Goal: Information Seeking & Learning: Learn about a topic

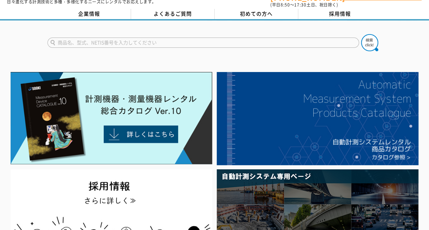
scroll to position [34, 0]
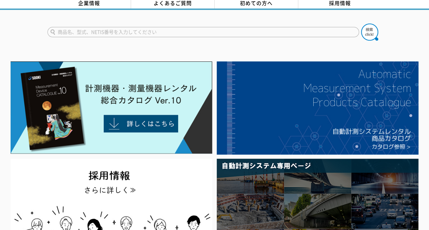
click at [126, 27] on input "text" at bounding box center [203, 32] width 312 height 10
type input "クリモマスター"
click at [361, 24] on button at bounding box center [369, 32] width 17 height 17
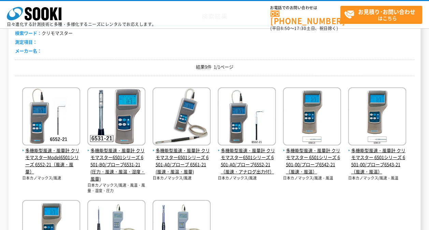
scroll to position [102, 0]
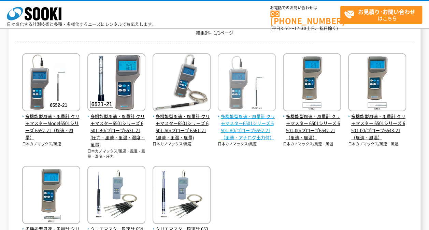
click at [241, 131] on span "多機能型風速・風量計 クリモマスター6501シリーズ 6501-A0/プローブ6552-21（風速・アナログ出力付）" at bounding box center [247, 127] width 58 height 28
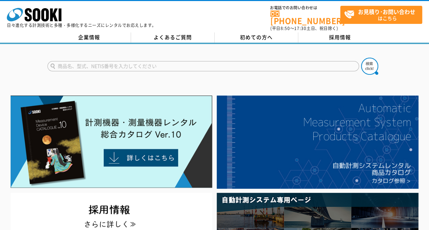
click at [130, 61] on input "text" at bounding box center [203, 66] width 312 height 10
click at [85, 61] on input "クリモ" at bounding box center [203, 66] width 312 height 10
type input "ク"
type input "封"
type input "ふ"
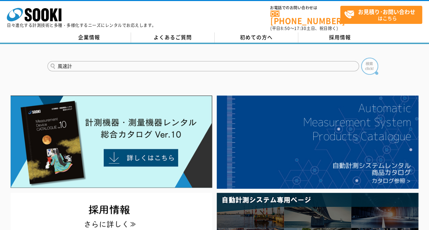
type input "風速計"
click at [371, 66] on img at bounding box center [369, 66] width 17 height 17
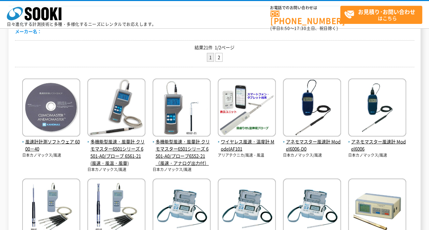
scroll to position [136, 0]
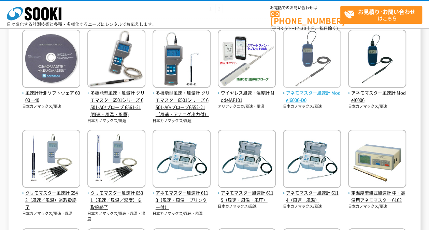
click at [310, 63] on img at bounding box center [312, 60] width 58 height 60
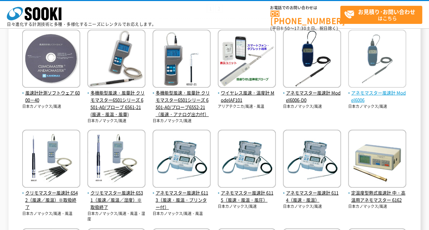
click at [386, 62] on img at bounding box center [377, 60] width 58 height 60
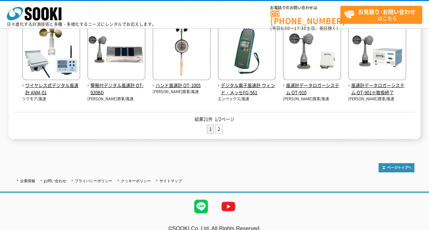
scroll to position [351, 0]
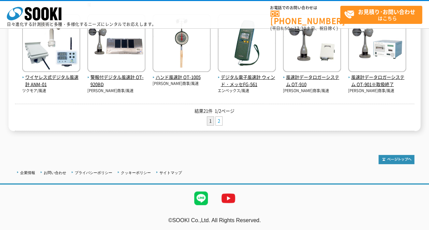
click at [218, 120] on link "2" at bounding box center [219, 121] width 6 height 9
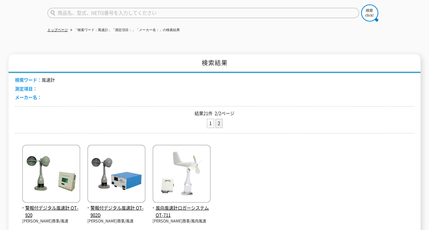
scroll to position [102, 0]
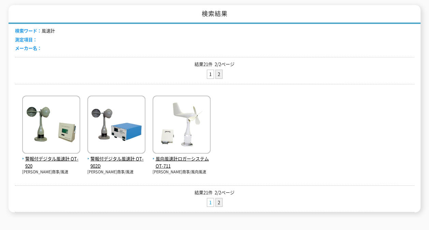
click at [211, 198] on link "1" at bounding box center [210, 202] width 6 height 9
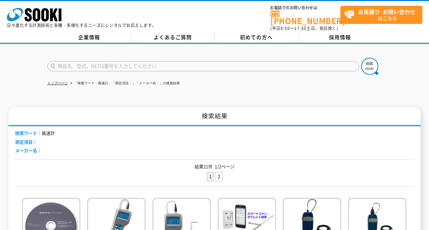
click at [79, 62] on input "text" at bounding box center [203, 66] width 312 height 10
type input "6006　DT"
click at [361, 58] on button at bounding box center [369, 66] width 17 height 17
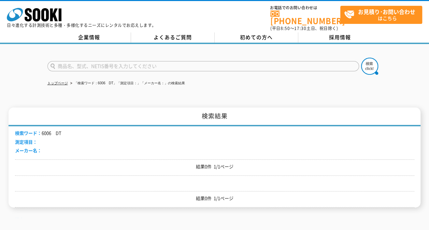
click at [77, 58] on form at bounding box center [214, 67] width 334 height 19
click at [78, 61] on input "text" at bounding box center [203, 66] width 312 height 10
type input "アネモマスター"
click at [361, 58] on button at bounding box center [369, 66] width 17 height 17
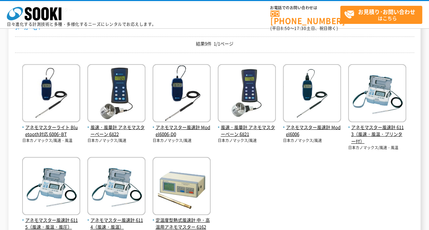
scroll to position [102, 0]
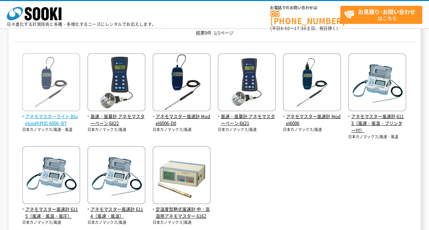
click at [51, 87] on img at bounding box center [51, 83] width 58 height 60
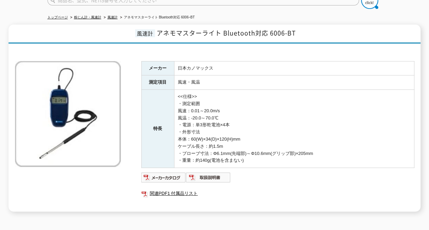
scroll to position [68, 0]
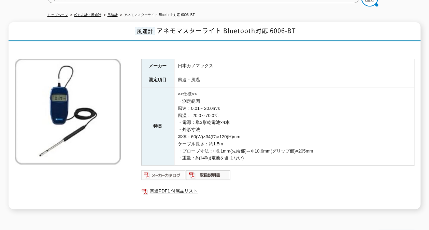
click at [155, 170] on img at bounding box center [163, 175] width 45 height 11
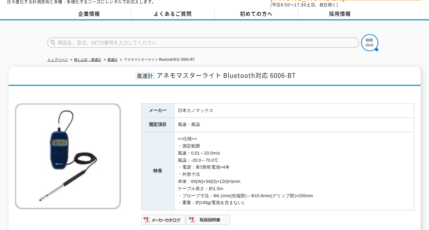
scroll to position [0, 0]
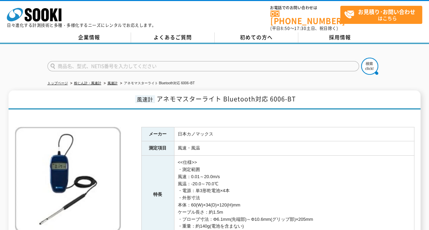
click at [110, 61] on input "text" at bounding box center [203, 66] width 312 height 10
type input "商品名、型式、NETIS番号を入力してください"
